Goal: Transaction & Acquisition: Download file/media

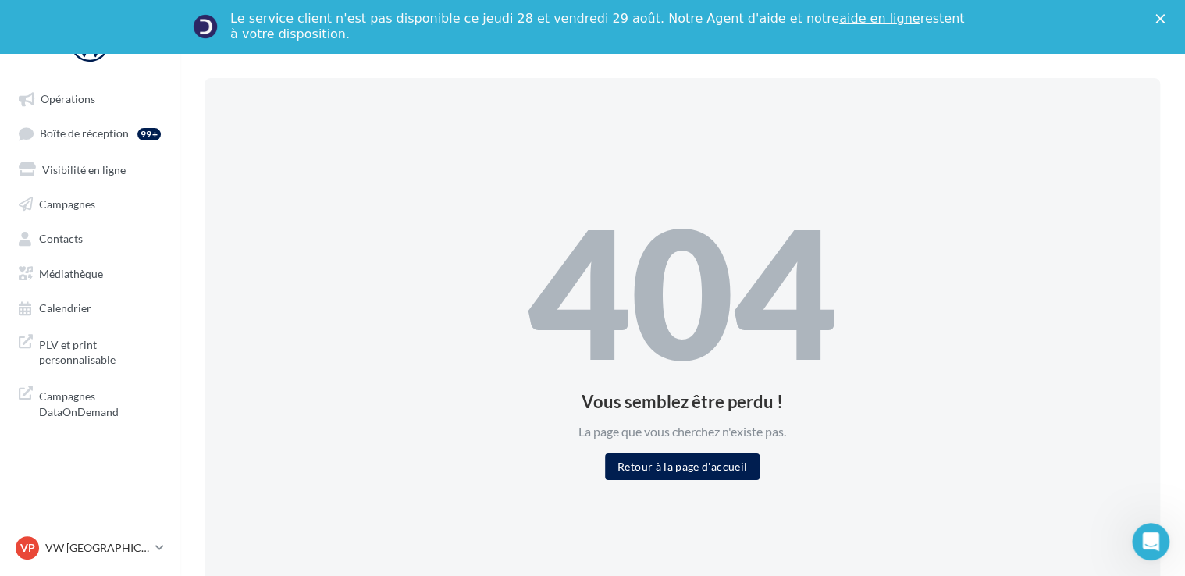
click at [1165, 23] on icon "Fermer" at bounding box center [1159, 18] width 9 height 9
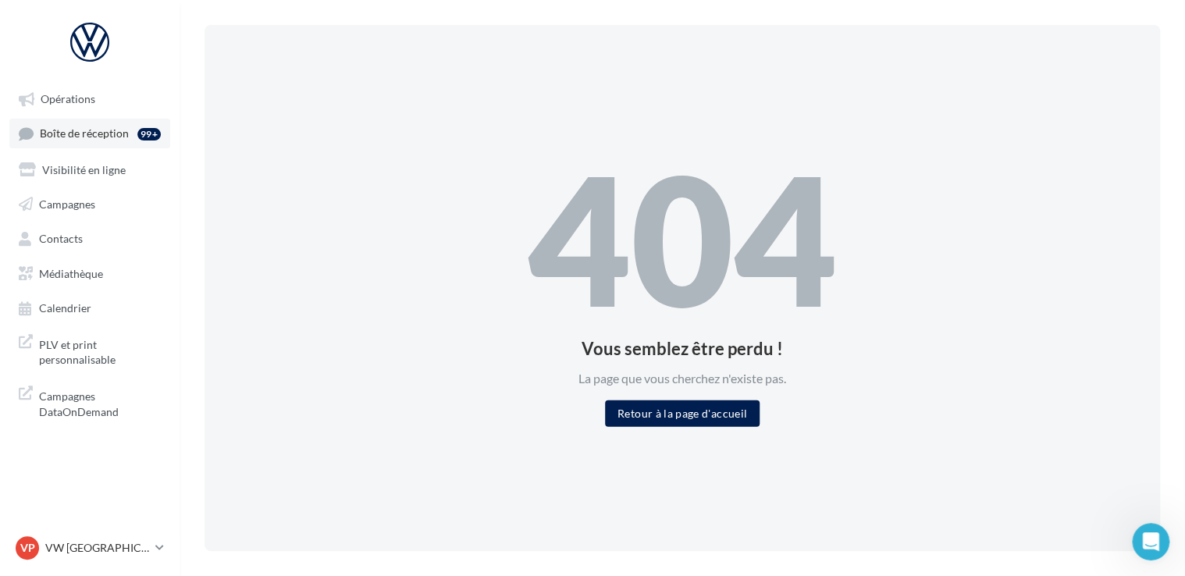
click at [138, 135] on div "99+" at bounding box center [148, 134] width 23 height 12
click at [94, 109] on link "Opérations" at bounding box center [89, 98] width 161 height 28
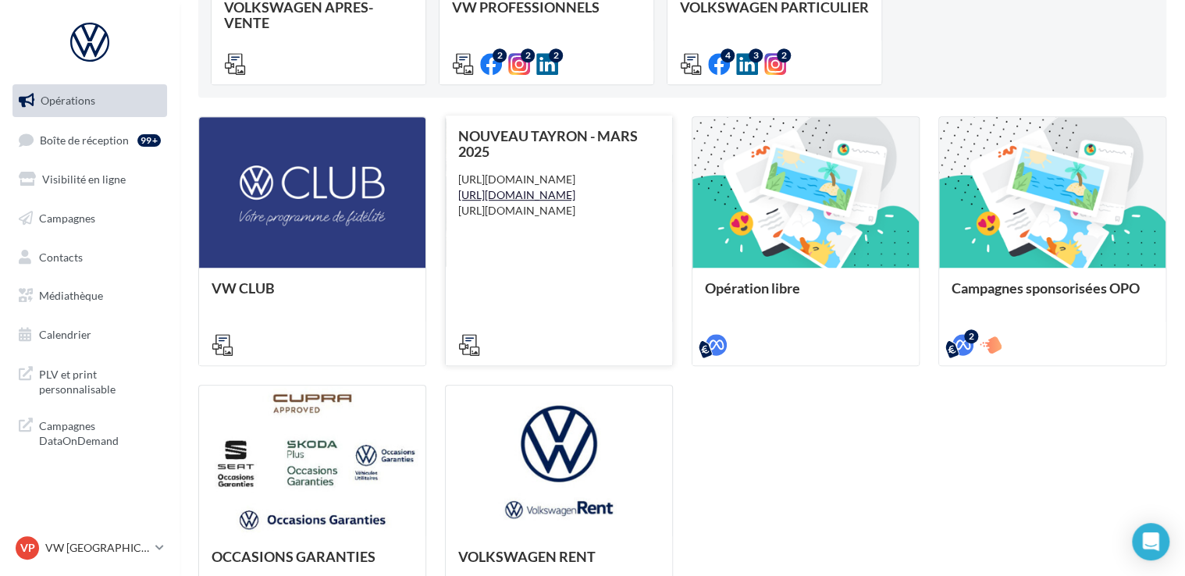
scroll to position [211, 0]
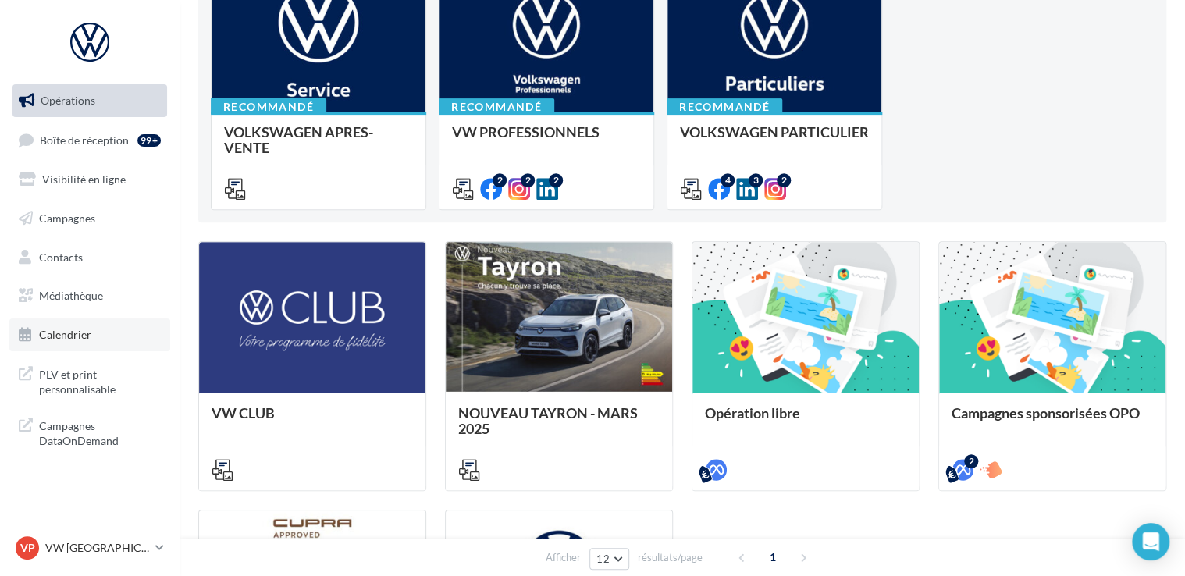
click at [137, 339] on link "Calendrier" at bounding box center [89, 334] width 161 height 33
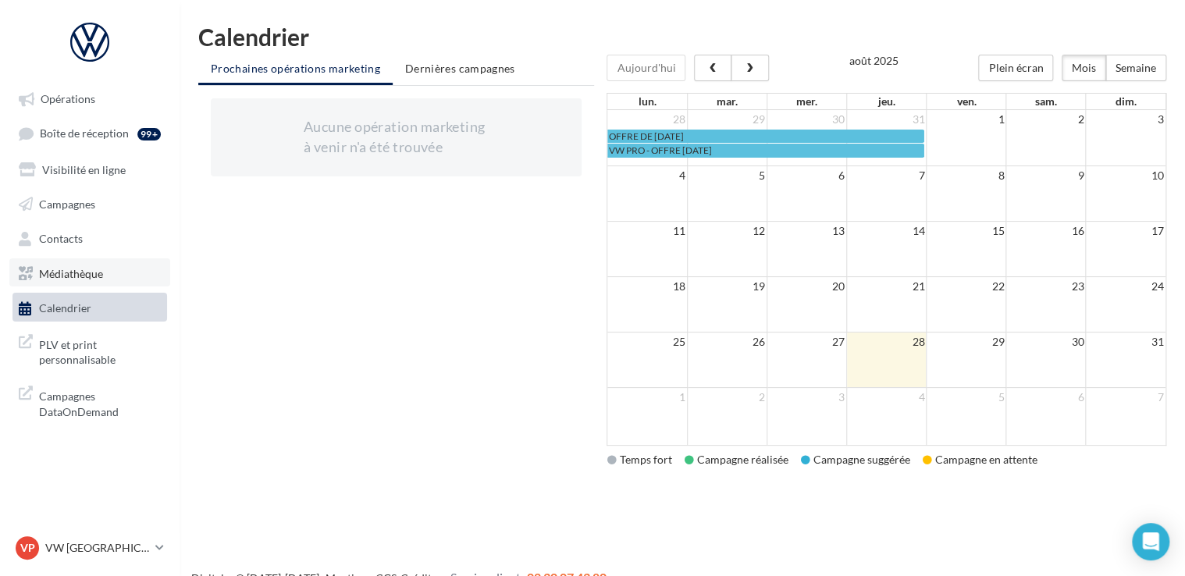
click at [100, 272] on span "Médiathèque" at bounding box center [71, 272] width 64 height 13
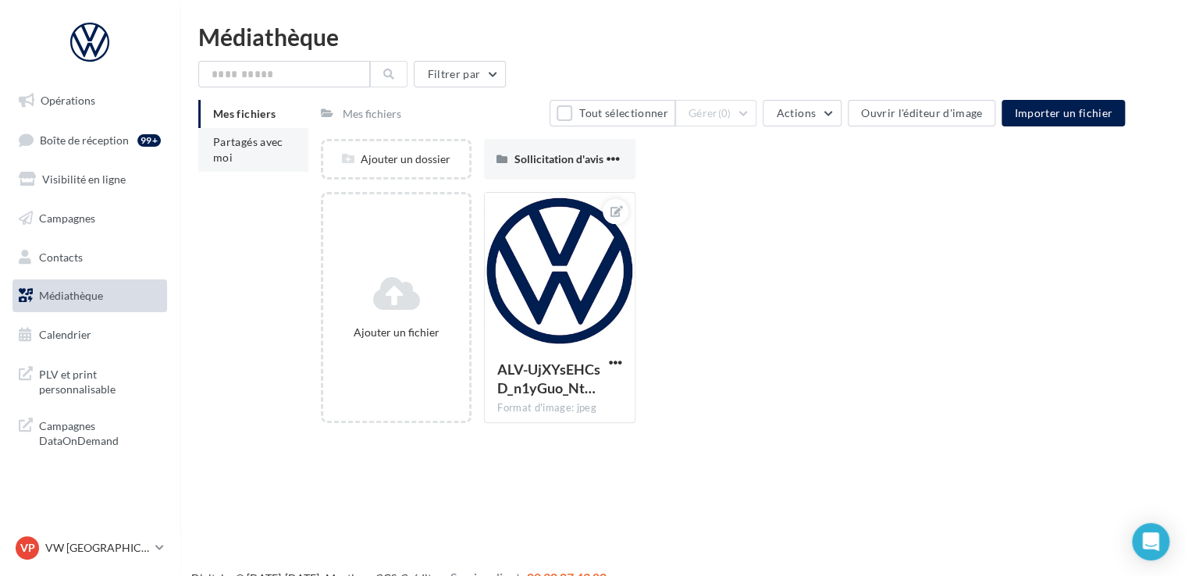
click at [258, 149] on li "Partagés avec moi" at bounding box center [253, 150] width 110 height 44
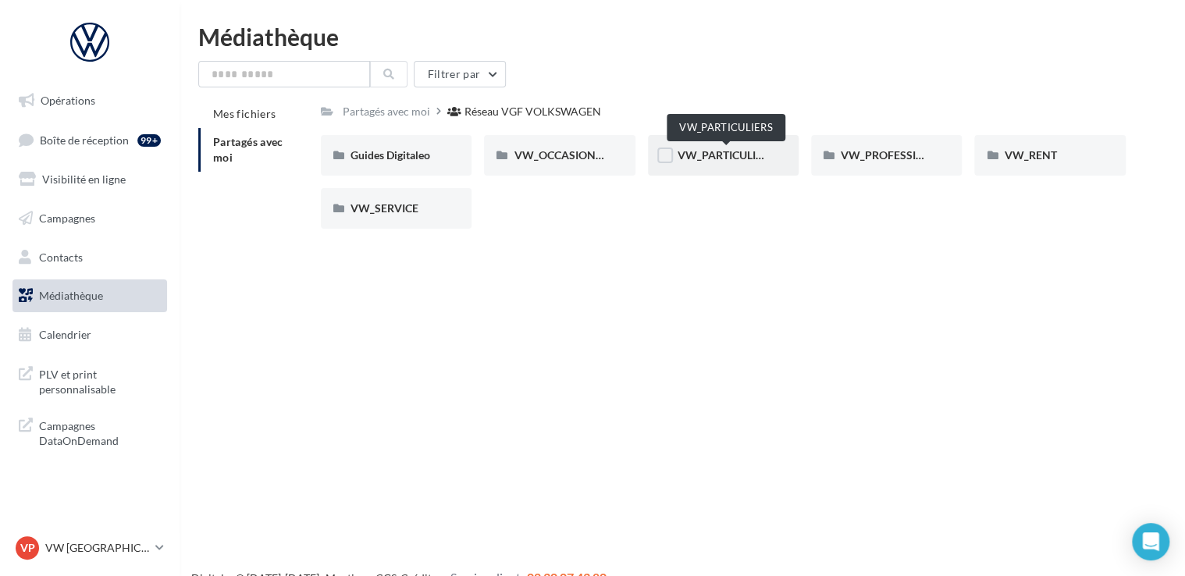
click at [690, 155] on span "VW_PARTICULIERS" at bounding box center [727, 154] width 98 height 13
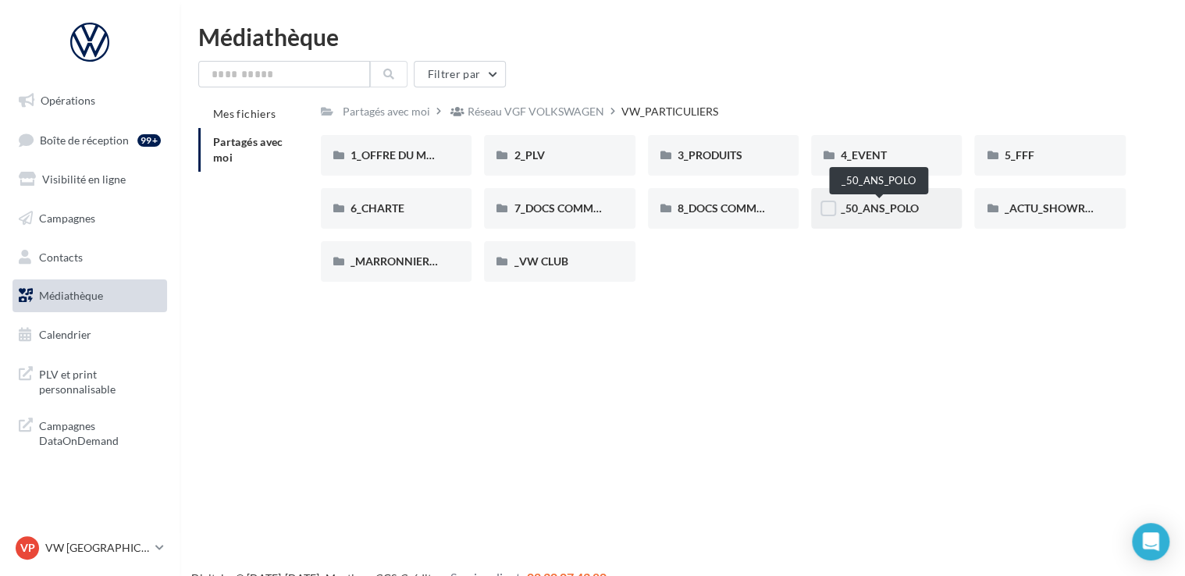
click at [887, 214] on span "_50_ANS_POLO" at bounding box center [880, 207] width 78 height 13
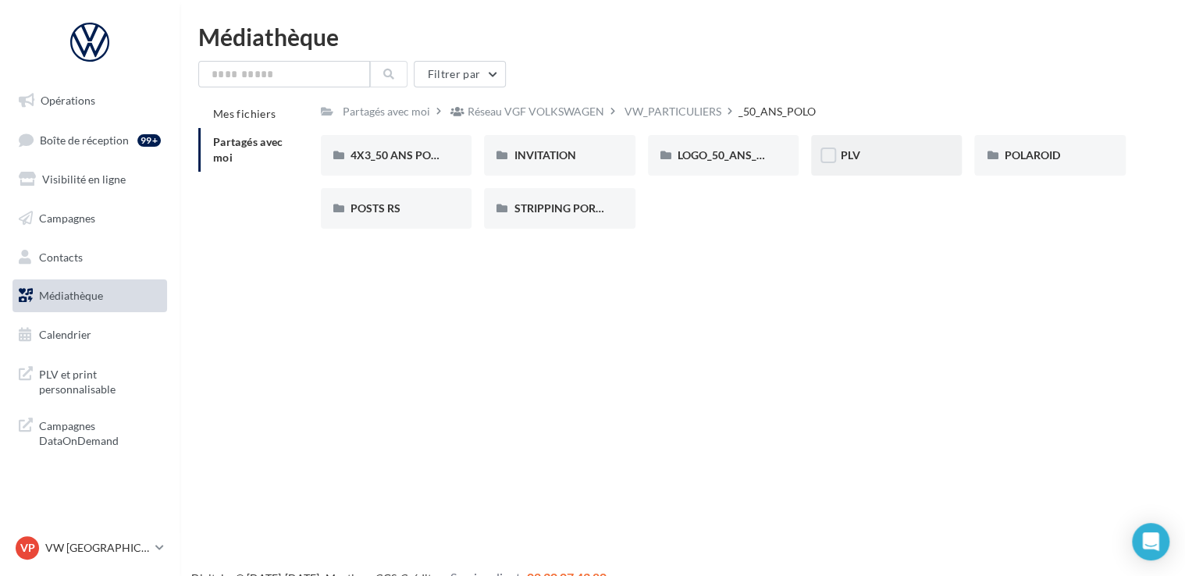
click at [863, 155] on div "PLV" at bounding box center [886, 156] width 91 height 16
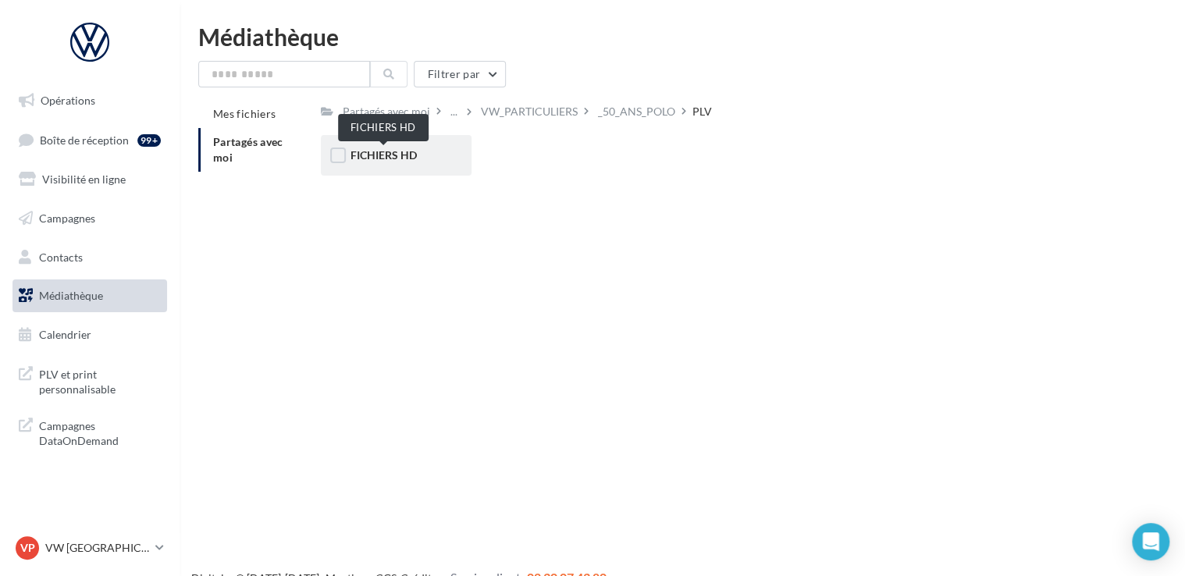
click at [391, 158] on span "FICHIERS HD" at bounding box center [383, 154] width 66 height 13
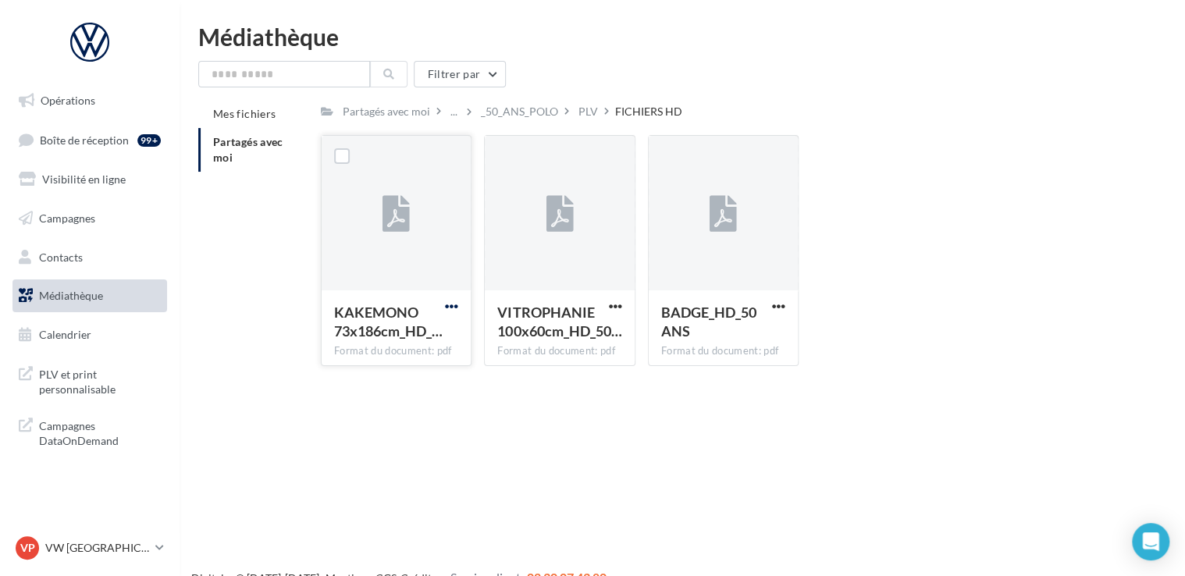
click at [452, 300] on span "button" at bounding box center [451, 306] width 13 height 13
click at [438, 340] on button "Télécharger" at bounding box center [383, 337] width 156 height 41
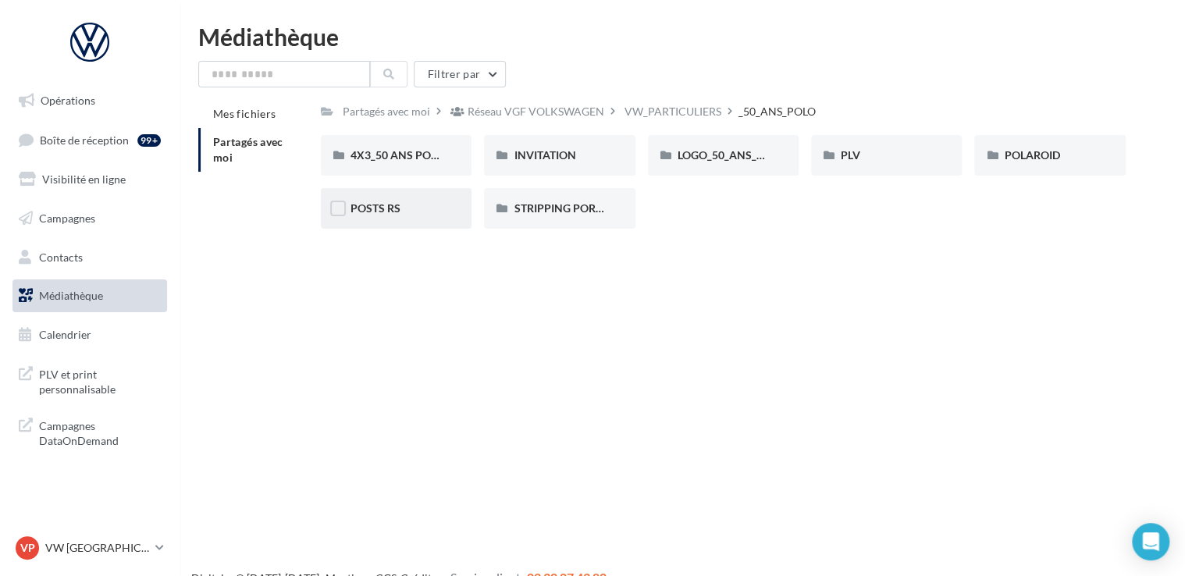
click at [415, 208] on div "POSTS RS" at bounding box center [395, 209] width 91 height 16
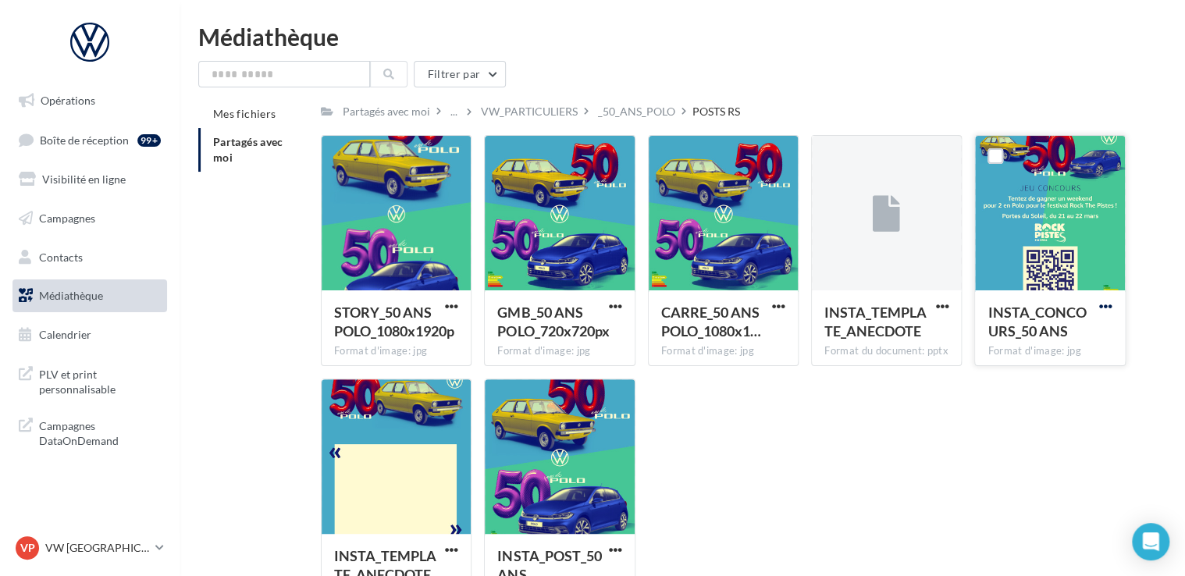
click at [1103, 302] on span "button" at bounding box center [1105, 306] width 13 height 13
drag, startPoint x: 1069, startPoint y: 330, endPoint x: 1039, endPoint y: 325, distance: 30.9
click at [1068, 330] on button "Télécharger" at bounding box center [1037, 337] width 156 height 41
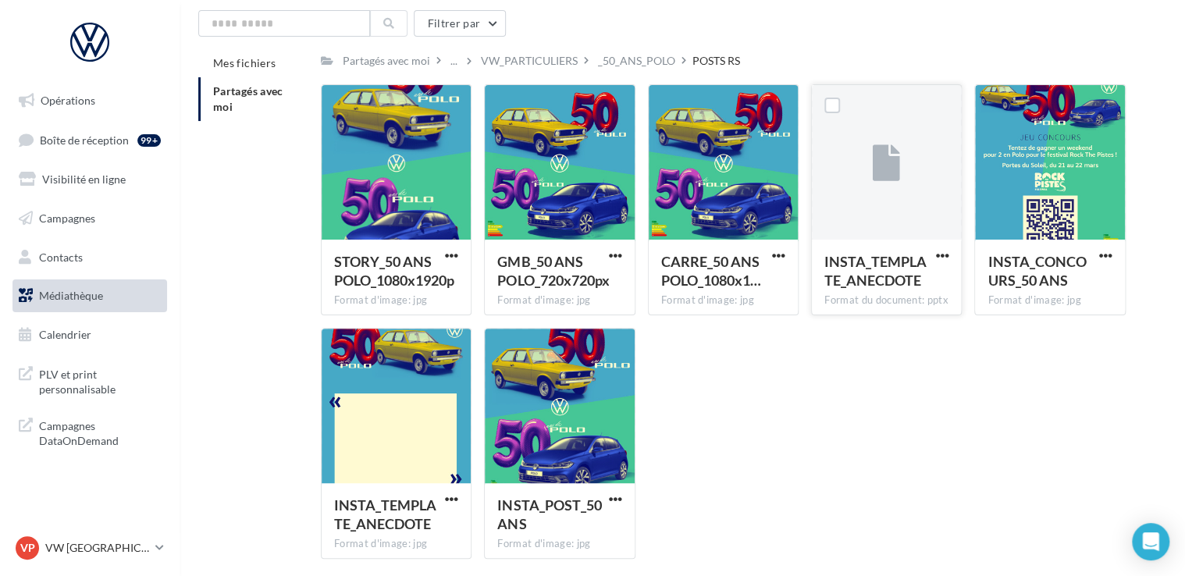
scroll to position [78, 0]
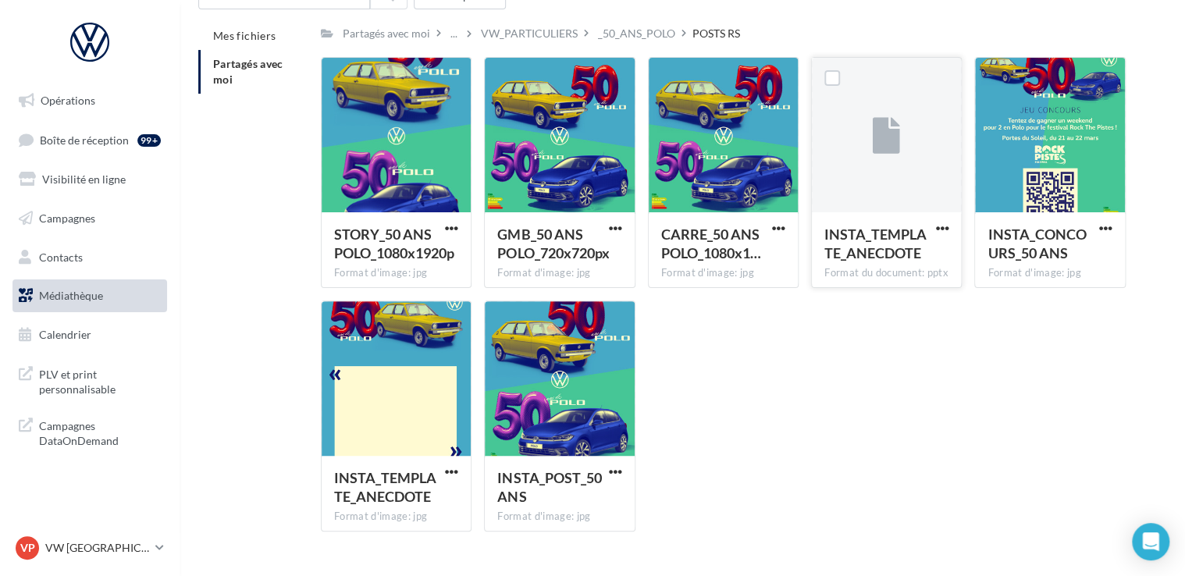
click at [932, 227] on button "button" at bounding box center [942, 230] width 20 height 16
click at [895, 251] on button "Télécharger" at bounding box center [873, 259] width 156 height 41
click at [823, 347] on div "STORY_50 ANS POLO_1080x1920p Format d'image: jpg STORY_50 ANS POLO_1080x1920p G…" at bounding box center [729, 300] width 817 height 487
